Goal: Find specific page/section: Find specific page/section

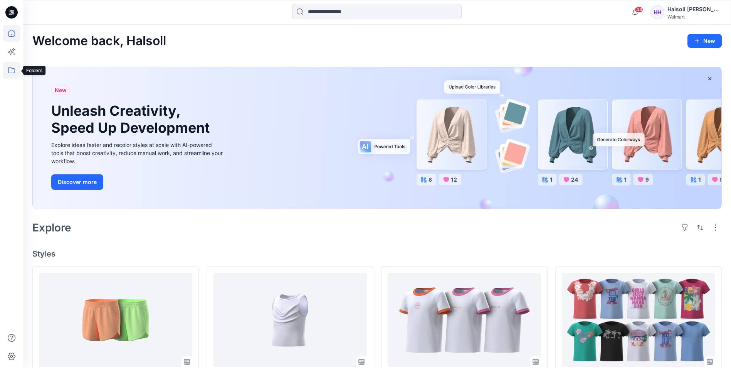
click at [10, 70] on icon at bounding box center [11, 70] width 17 height 17
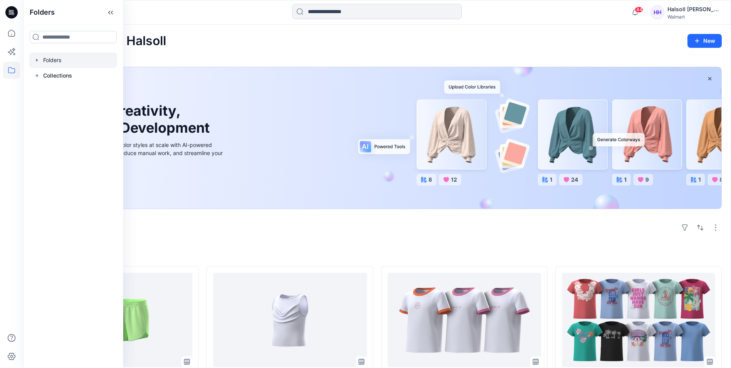
click at [59, 59] on div at bounding box center [73, 59] width 88 height 15
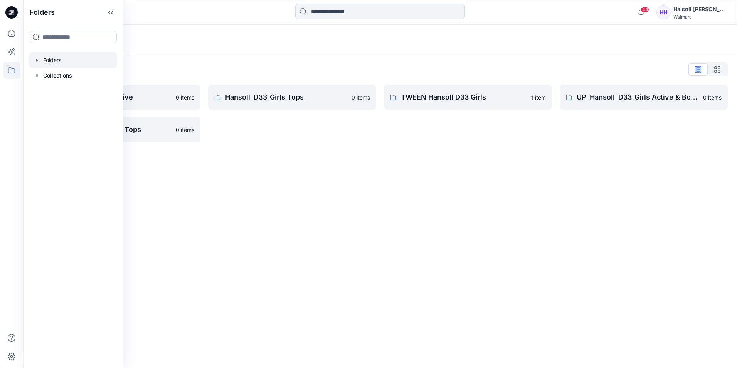
click at [373, 183] on div "Folders Folders List Hansoll_D33_Girls Active 0 items UP_Hansoll_D33_Girls Tops…" at bounding box center [380, 196] width 714 height 343
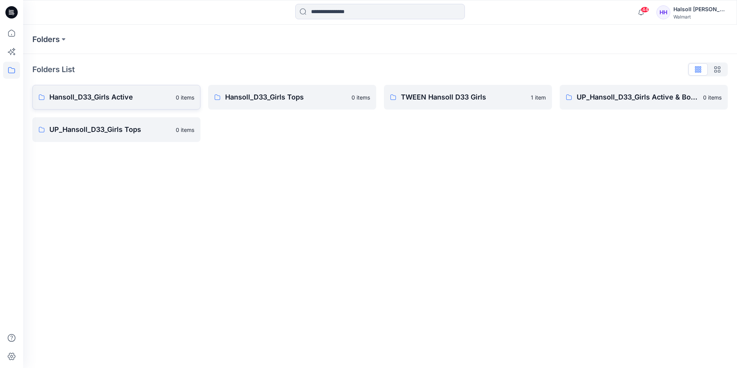
click at [121, 98] on p "Hansoll_D33_Girls Active" at bounding box center [110, 97] width 122 height 11
click at [108, 124] on p "UP_Hansoll_D33_Girls Tops" at bounding box center [110, 129] width 122 height 11
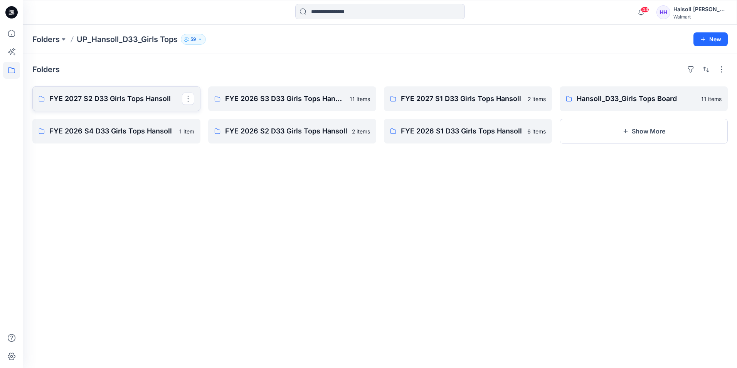
click at [118, 105] on link "FYE 2027 S2 D33 Girls Tops Hansoll" at bounding box center [116, 98] width 168 height 25
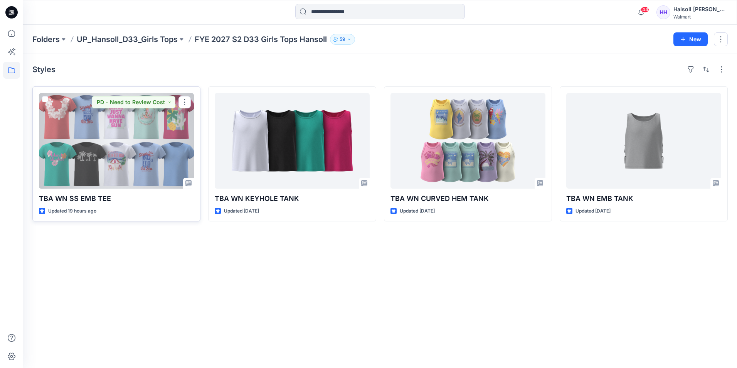
click at [133, 160] on div at bounding box center [116, 141] width 155 height 96
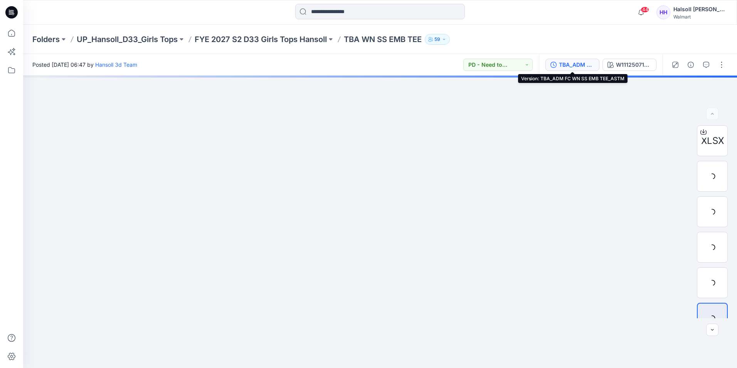
click at [572, 69] on div "TBA_ADM FC WN SS EMB TEE_ASTM" at bounding box center [576, 64] width 35 height 8
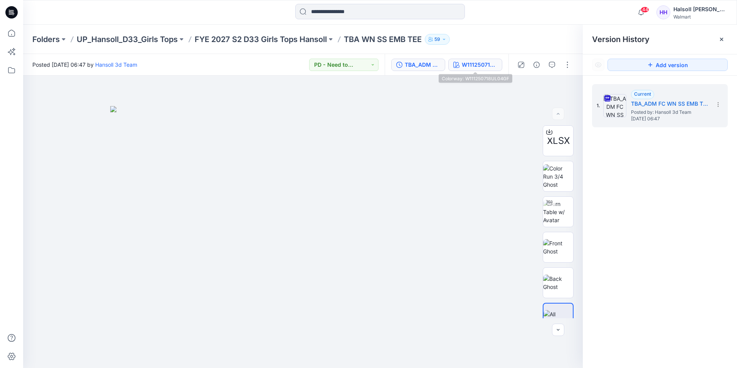
click at [494, 68] on div "W111250718UL04GF" at bounding box center [479, 64] width 35 height 8
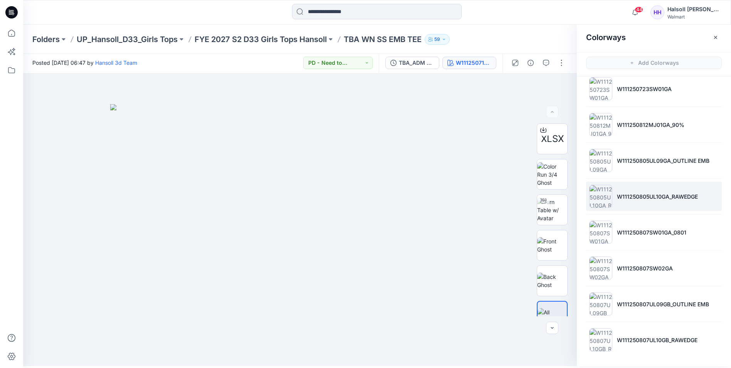
scroll to position [2, 0]
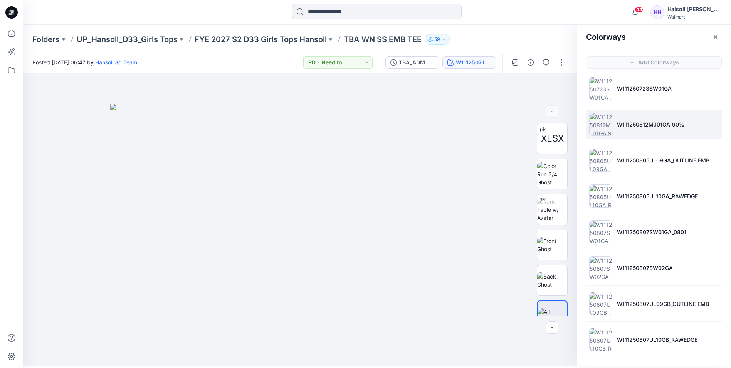
click at [664, 133] on li "W111250812MJ01GA_90%" at bounding box center [654, 123] width 136 height 29
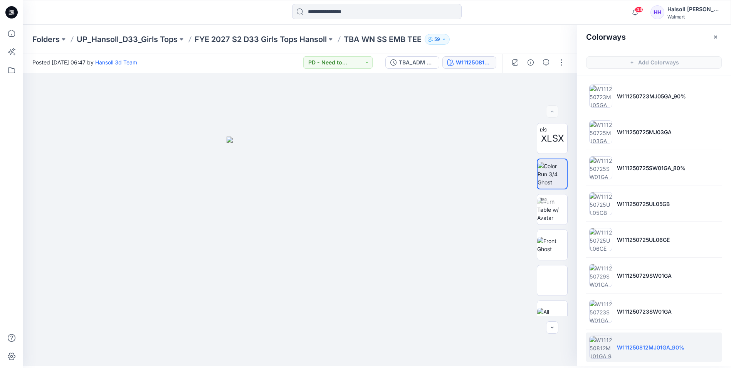
scroll to position [0, 0]
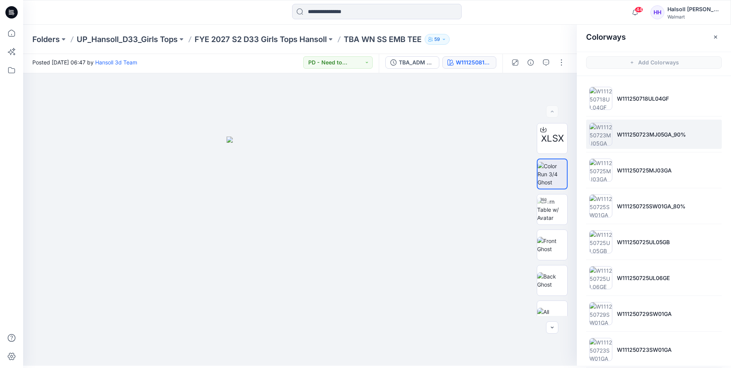
click at [663, 140] on li "W111250723MJ05GA_90%" at bounding box center [654, 133] width 136 height 29
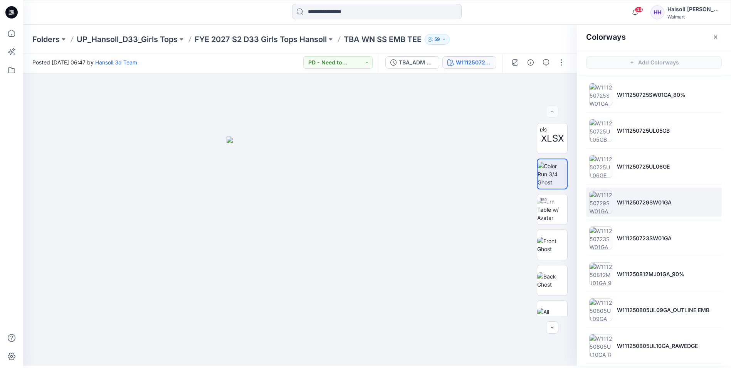
scroll to position [116, 0]
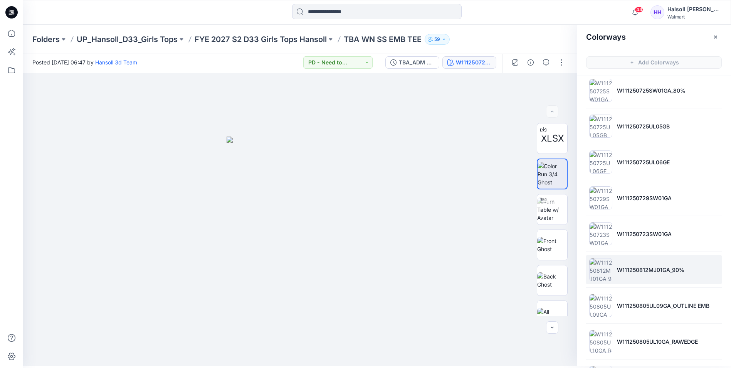
click at [650, 278] on li "W111250812MJ01GA_90%" at bounding box center [654, 269] width 136 height 29
